Goal: Transaction & Acquisition: Purchase product/service

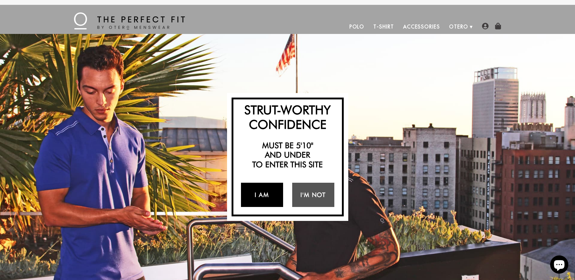
click at [261, 197] on link "I Am" at bounding box center [262, 195] width 42 height 24
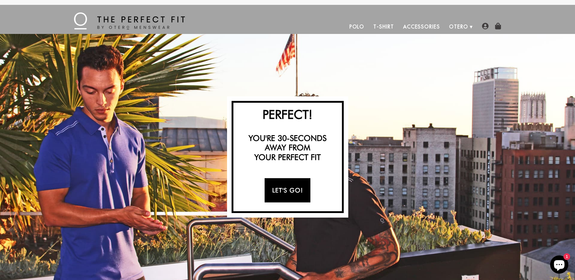
click at [292, 192] on link "Let's Go!" at bounding box center [288, 190] width 46 height 24
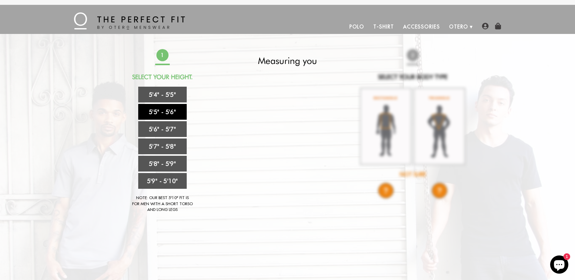
click at [175, 111] on link "5'5" - 5'6"" at bounding box center [162, 112] width 49 height 16
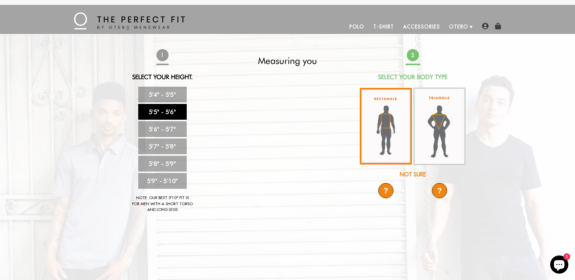
click at [392, 123] on img at bounding box center [386, 126] width 52 height 77
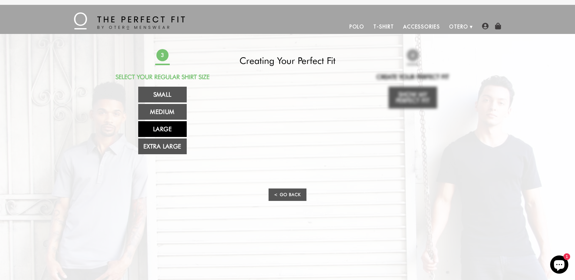
click at [166, 127] on link "Large" at bounding box center [162, 129] width 49 height 16
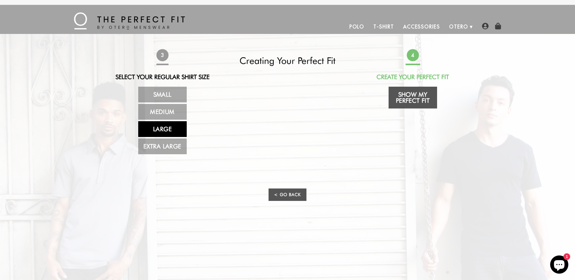
click at [169, 126] on link "Large" at bounding box center [162, 129] width 49 height 16
click at [417, 56] on span "4" at bounding box center [413, 55] width 14 height 14
click at [354, 25] on link "Polo" at bounding box center [357, 26] width 24 height 15
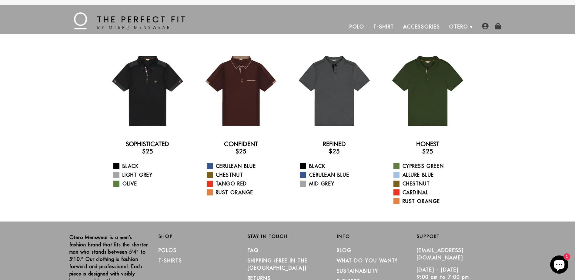
click at [380, 23] on link "T-Shirt" at bounding box center [383, 26] width 29 height 15
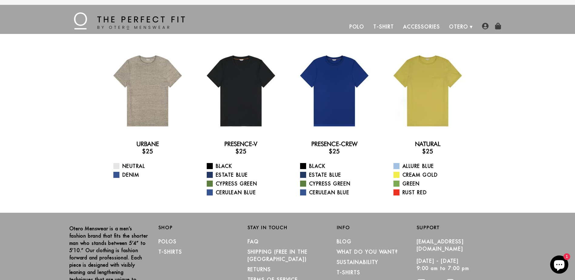
click at [429, 27] on link "Accessories" at bounding box center [422, 26] width 46 height 15
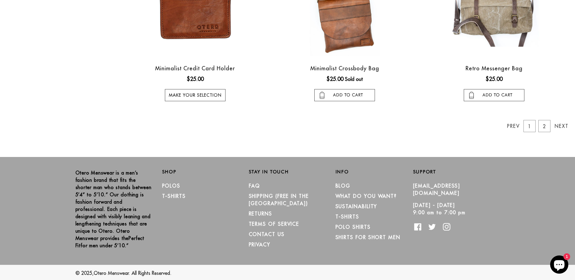
scroll to position [558, 0]
